Goal: Task Accomplishment & Management: Use online tool/utility

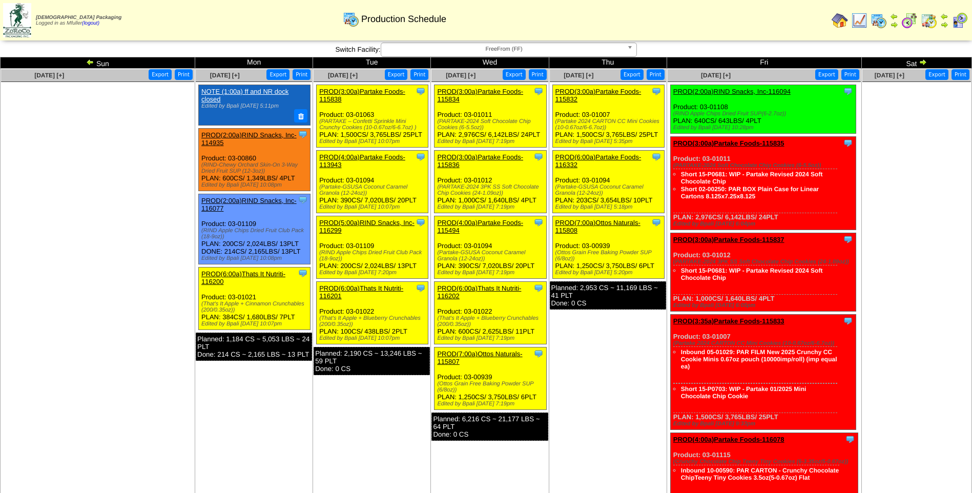
click at [458, 48] on span "FreeFrom (FF)" at bounding box center [504, 49] width 238 height 12
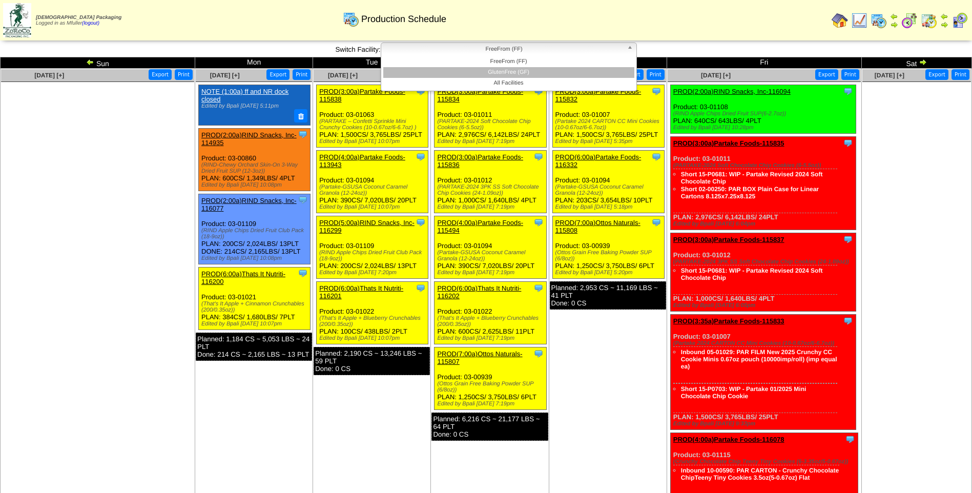
click at [491, 71] on li "GlutenFree (GF)" at bounding box center [508, 72] width 251 height 11
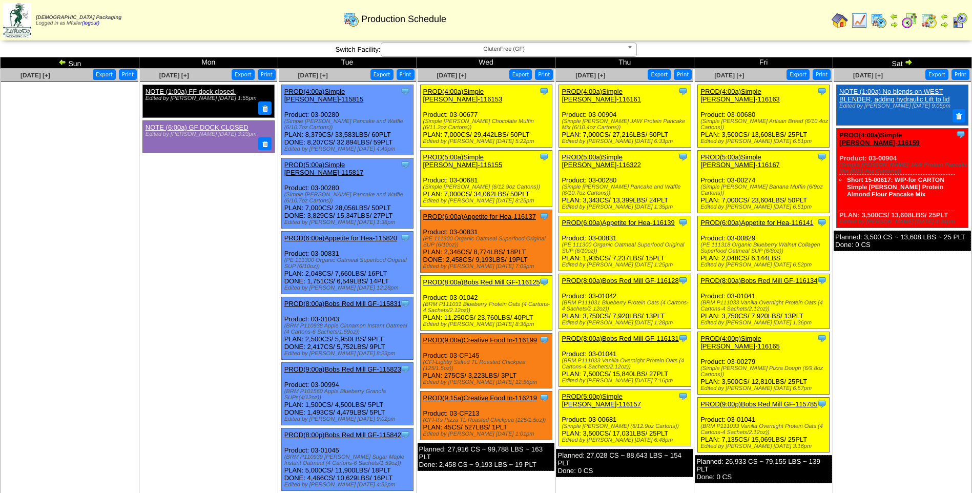
click at [765, 93] on link "PROD(4:00a)Simple Mills-116163" at bounding box center [739, 95] width 79 height 15
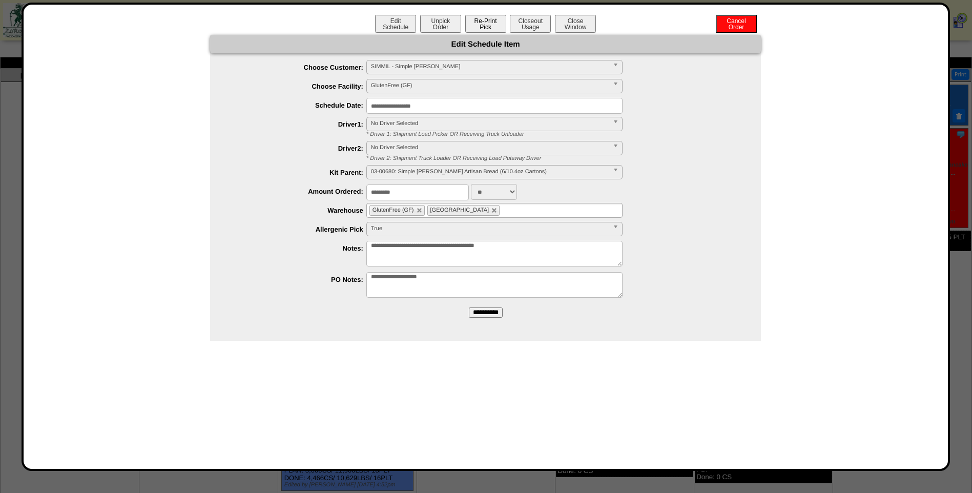
click at [487, 27] on button "Re-Print Pick" at bounding box center [485, 24] width 41 height 18
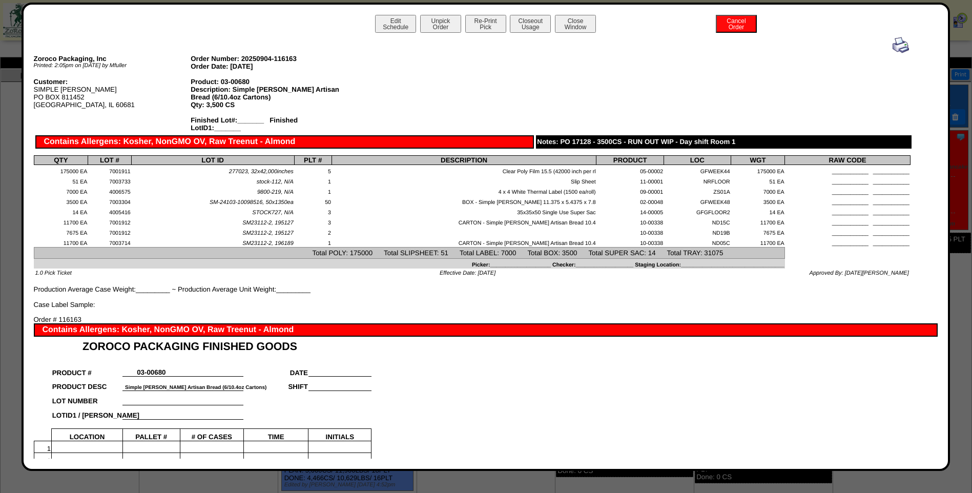
click at [896, 46] on img at bounding box center [900, 45] width 16 height 16
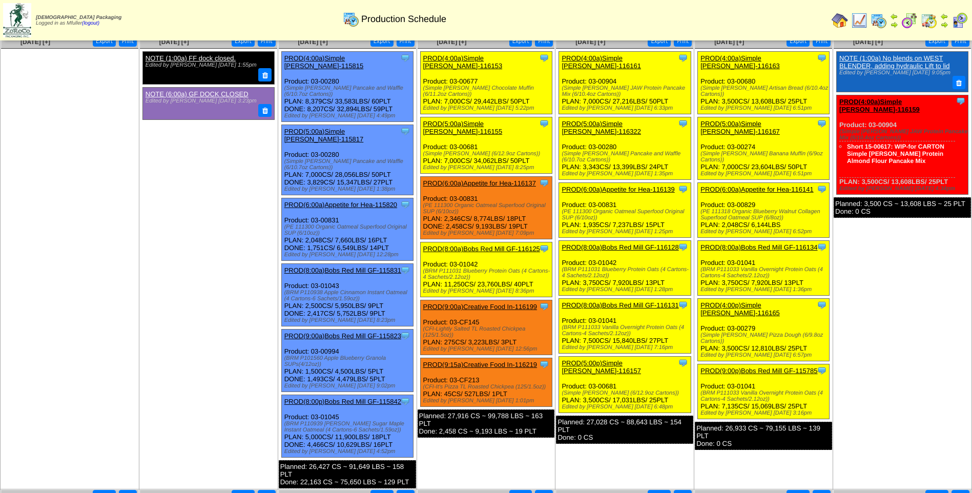
scroll to position [51, 0]
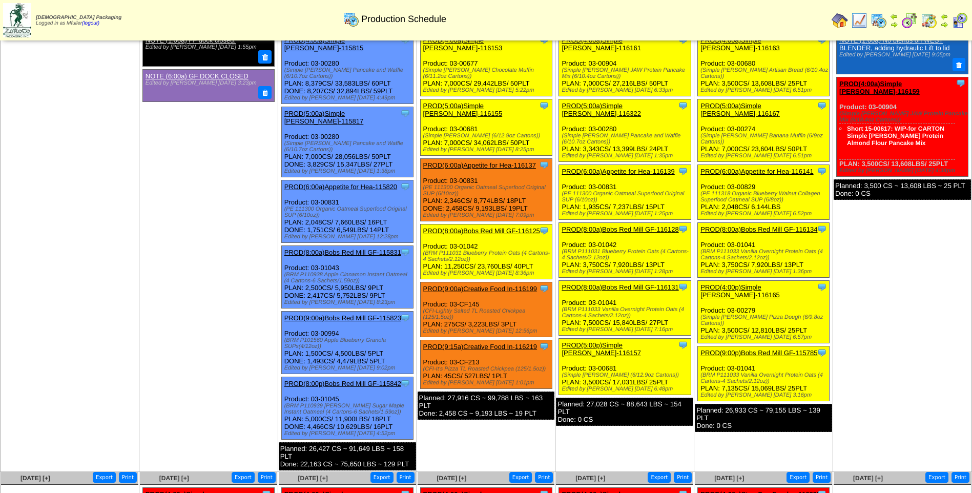
click at [755, 102] on link "PROD(5:00a)Simple Mills-116167" at bounding box center [739, 109] width 79 height 15
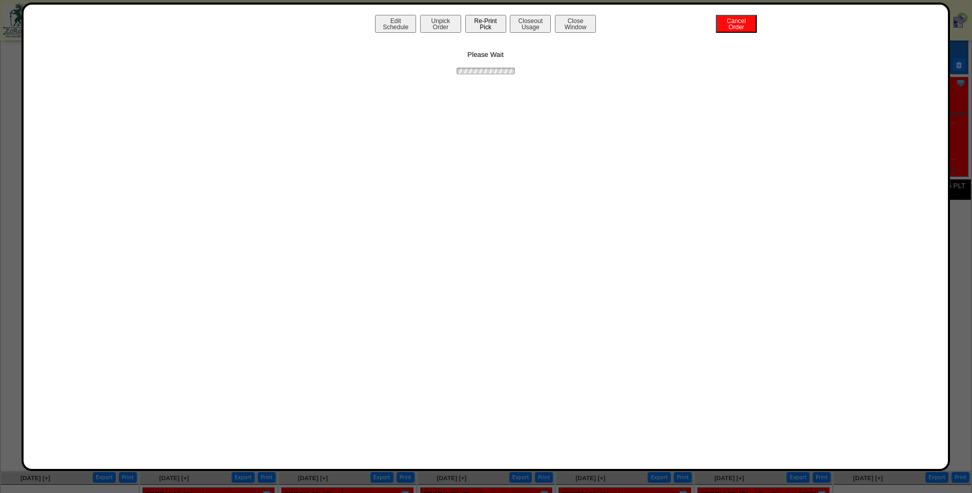
click at [478, 25] on button "Re-Print Pick" at bounding box center [485, 24] width 41 height 18
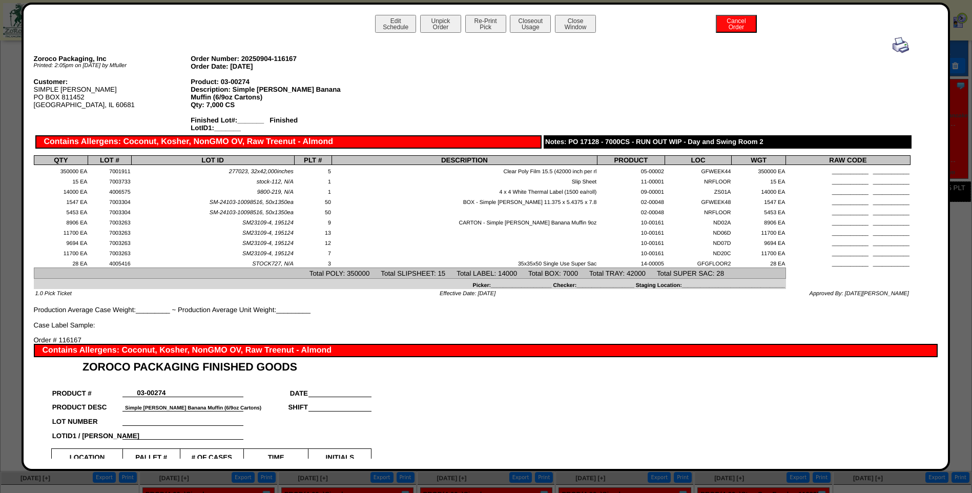
click at [894, 44] on img at bounding box center [900, 45] width 16 height 16
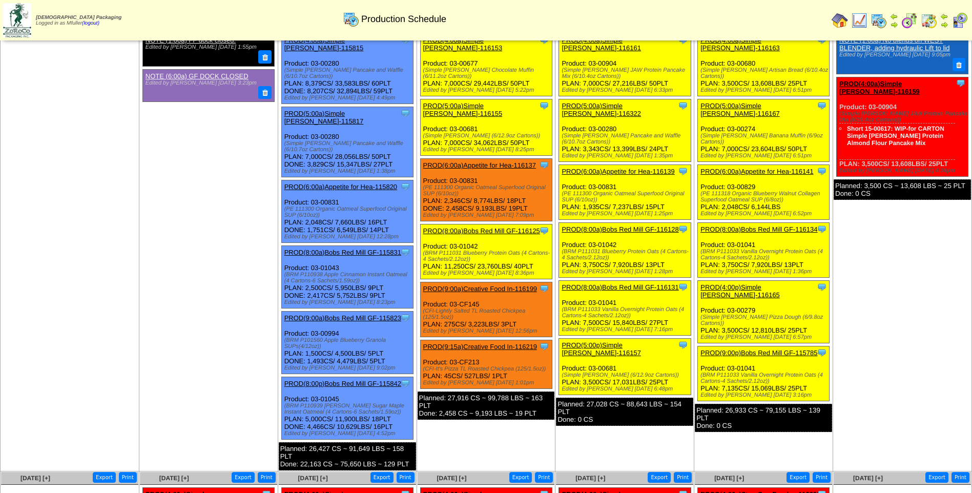
scroll to position [102, 0]
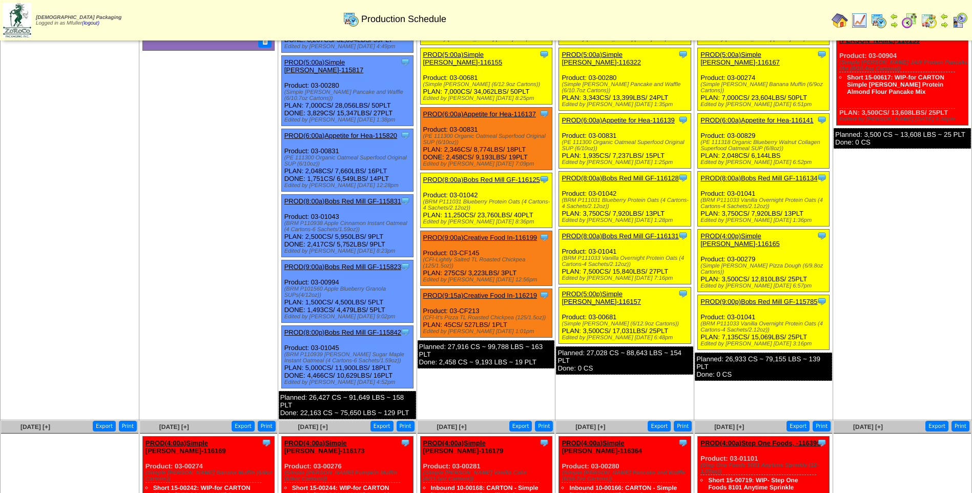
click at [752, 116] on link "PROD(6:00a)Appetite for Hea-116141" at bounding box center [756, 120] width 113 height 8
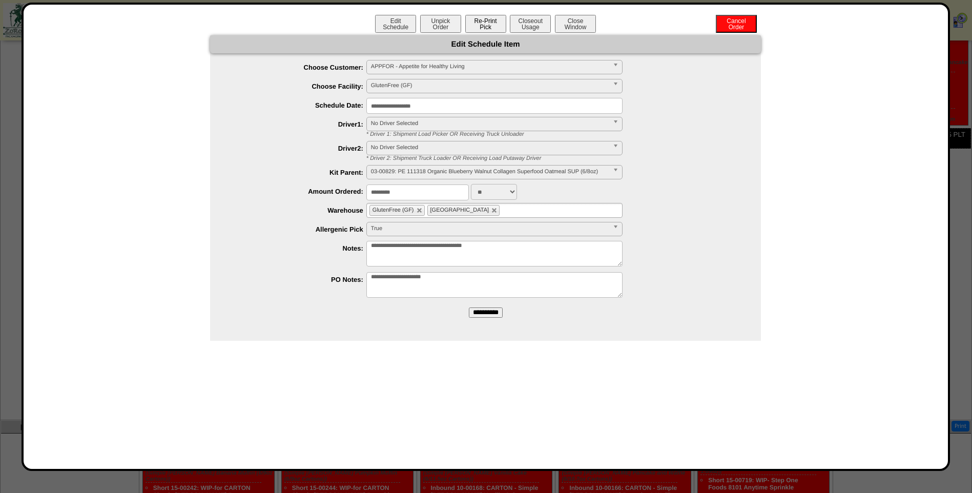
click at [486, 25] on button "Re-Print Pick" at bounding box center [485, 24] width 41 height 18
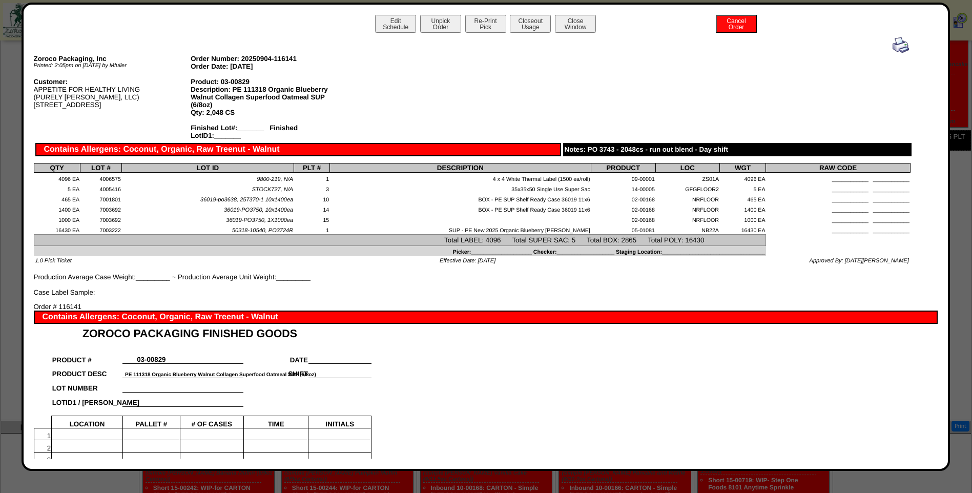
click at [892, 44] on img at bounding box center [900, 45] width 16 height 16
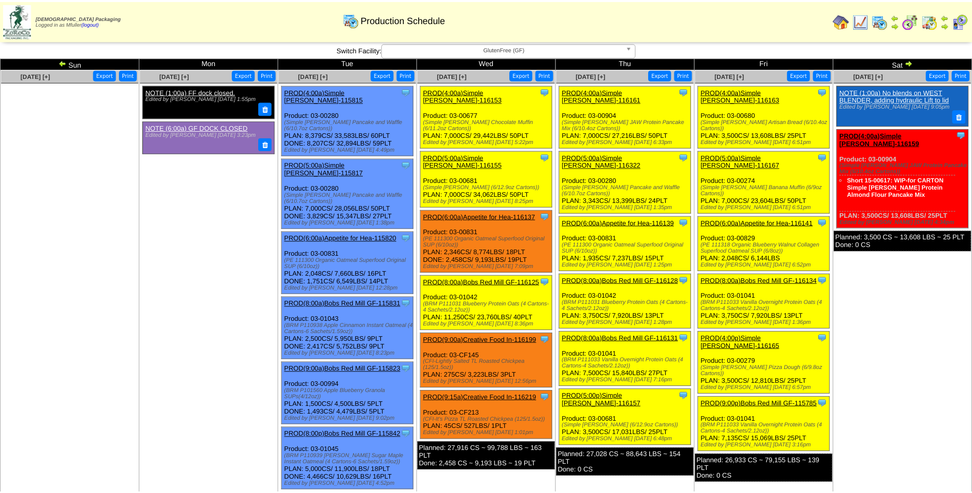
scroll to position [102, 0]
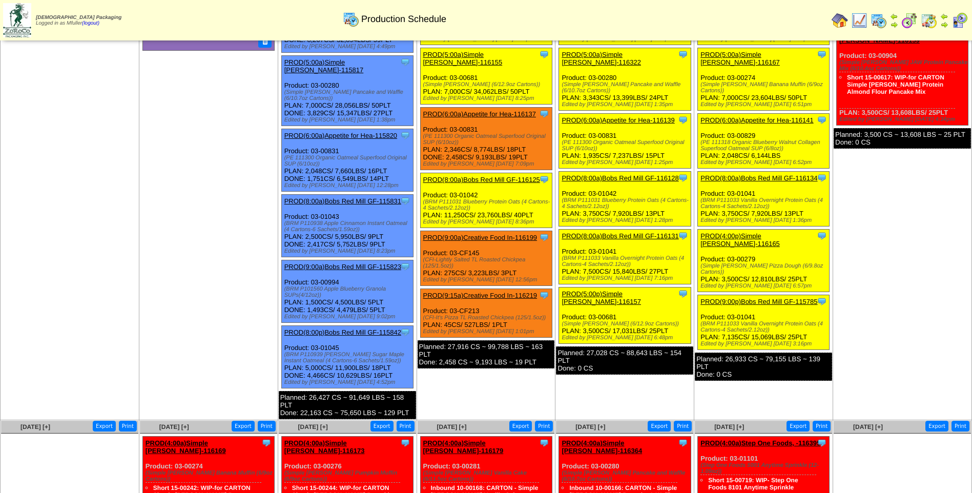
click at [760, 174] on link "PROD(8:00a)Bobs Red Mill GF-116134" at bounding box center [758, 178] width 117 height 8
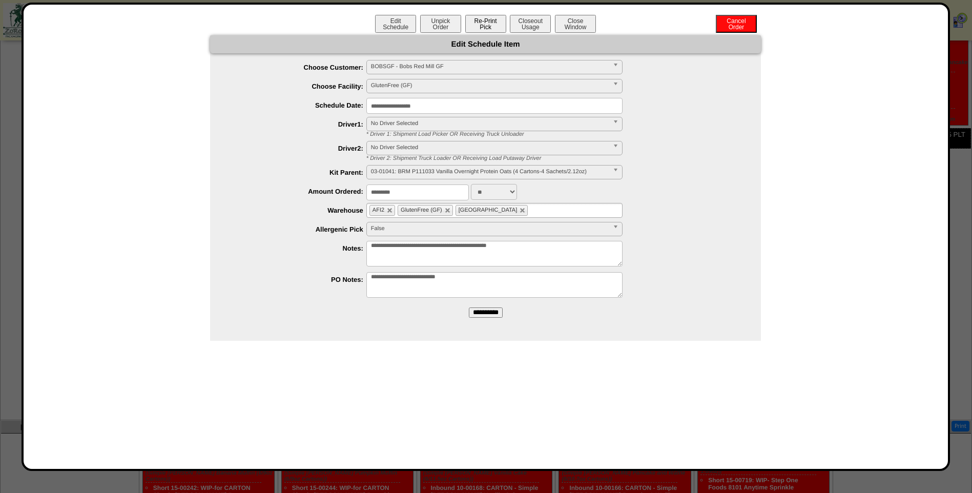
click at [493, 29] on button "Re-Print Pick" at bounding box center [485, 24] width 41 height 18
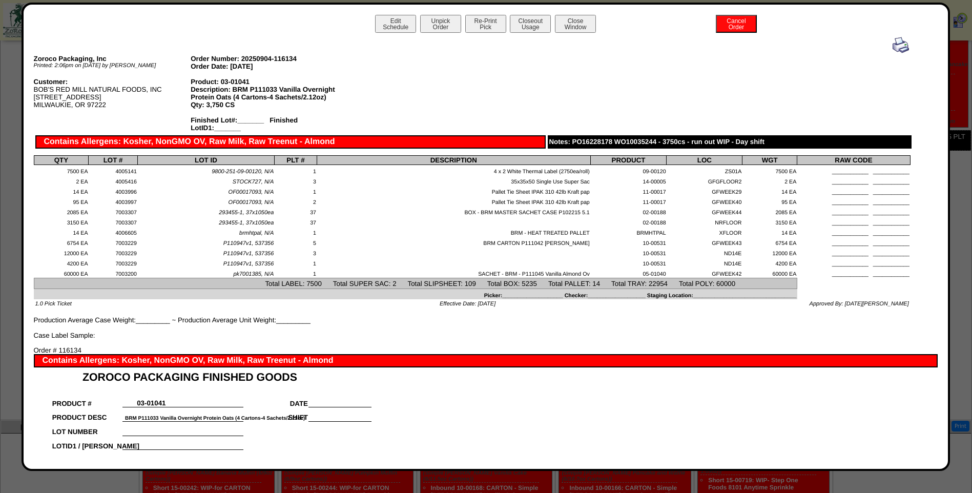
click at [895, 43] on img at bounding box center [900, 45] width 16 height 16
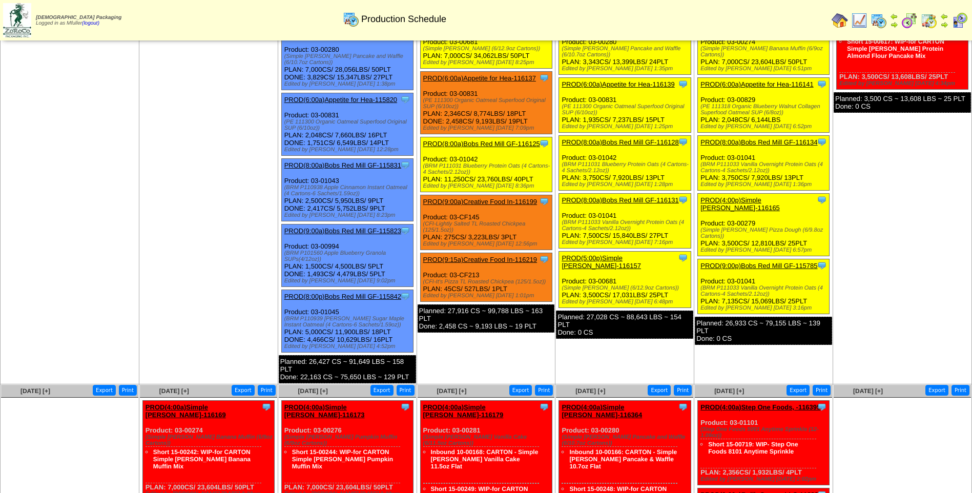
scroll to position [154, 0]
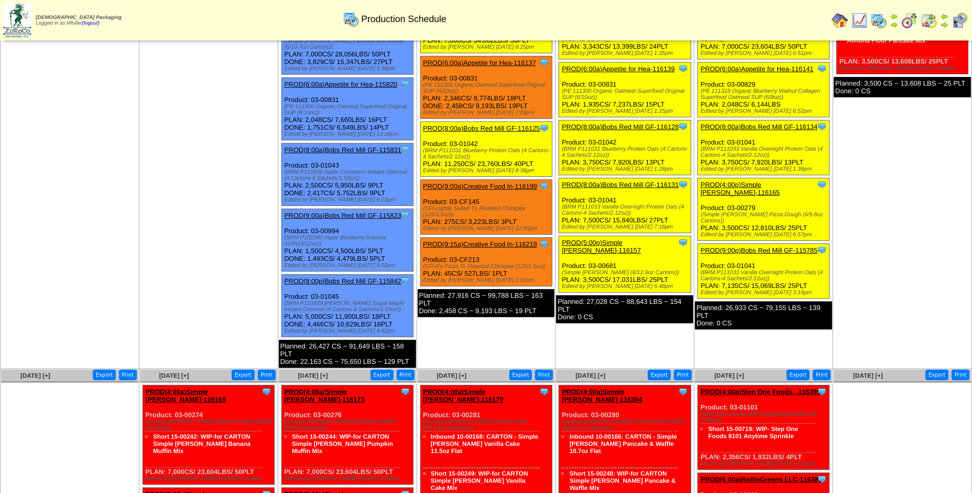
click at [747, 181] on link "PROD(4:00p)Simple [PERSON_NAME]-116165" at bounding box center [739, 188] width 79 height 15
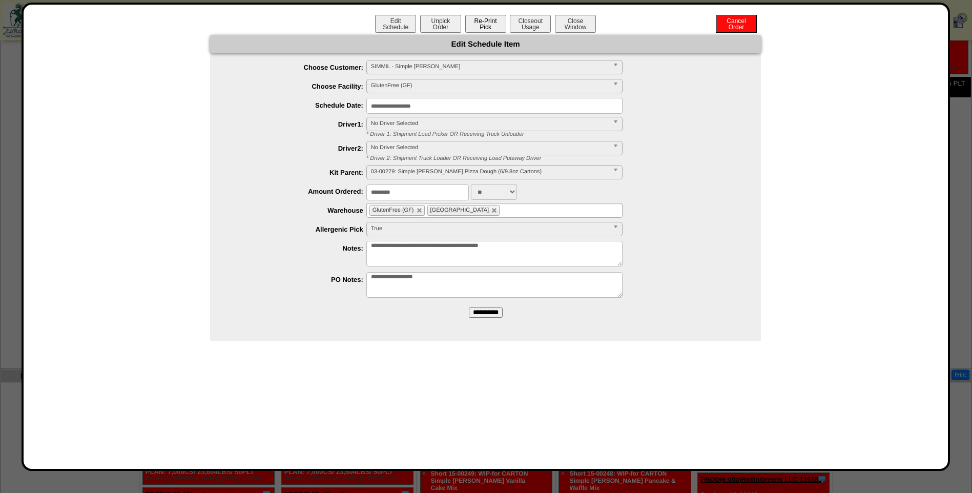
click at [491, 24] on button "Re-Print Pick" at bounding box center [485, 24] width 41 height 18
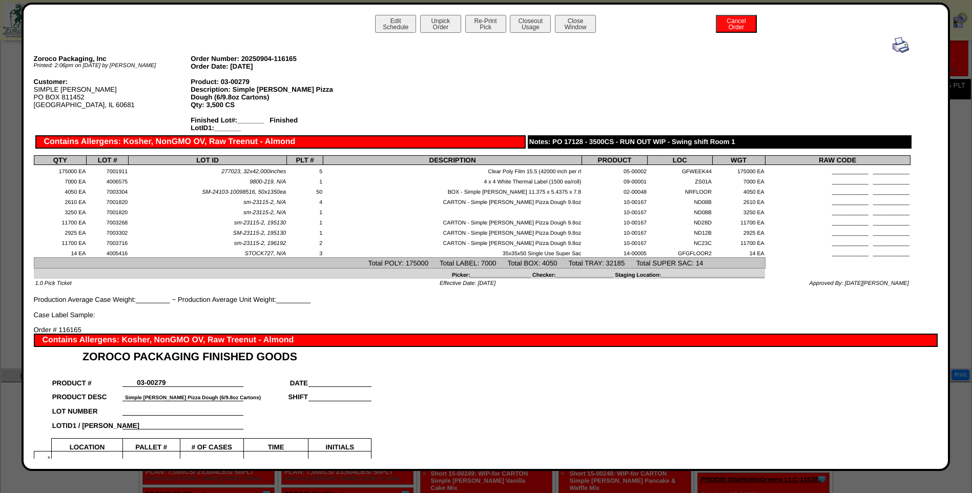
click at [894, 47] on img at bounding box center [900, 45] width 16 height 16
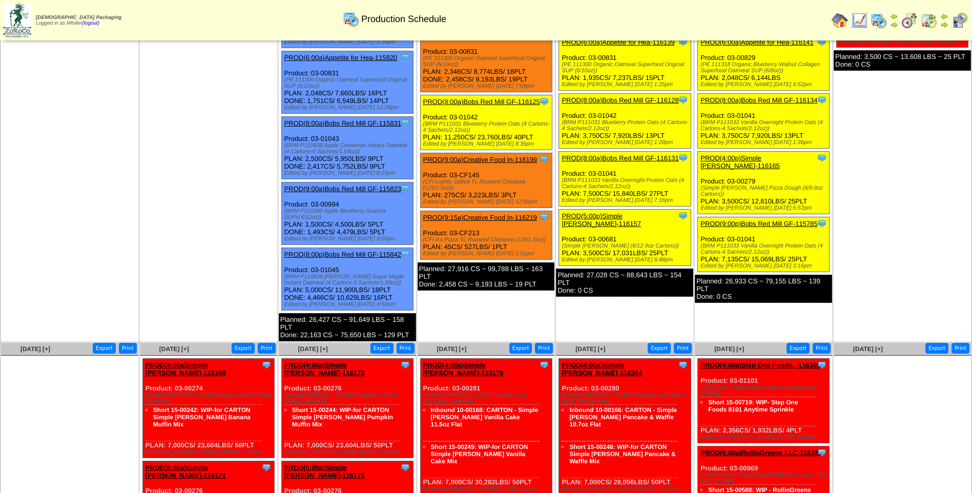
scroll to position [205, 0]
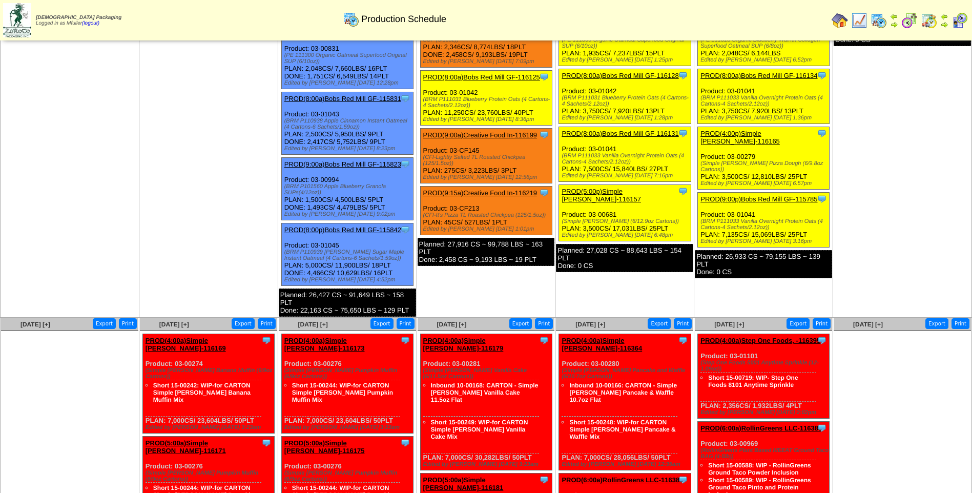
click at [740, 195] on link "PROD(9:00p)Bobs Red Mill GF-115785" at bounding box center [758, 199] width 117 height 8
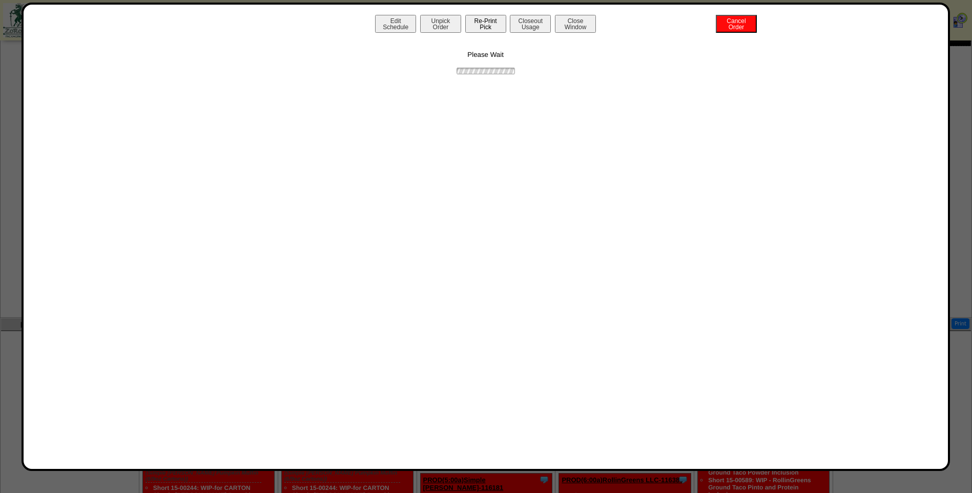
click at [486, 24] on button "Re-Print Pick" at bounding box center [485, 24] width 41 height 18
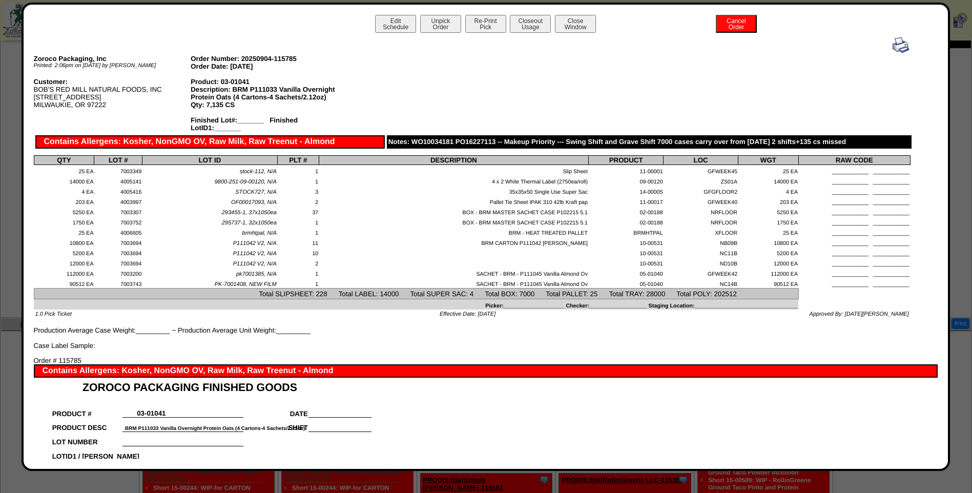
click at [892, 48] on img at bounding box center [900, 45] width 16 height 16
